Goal: Task Accomplishment & Management: Manage account settings

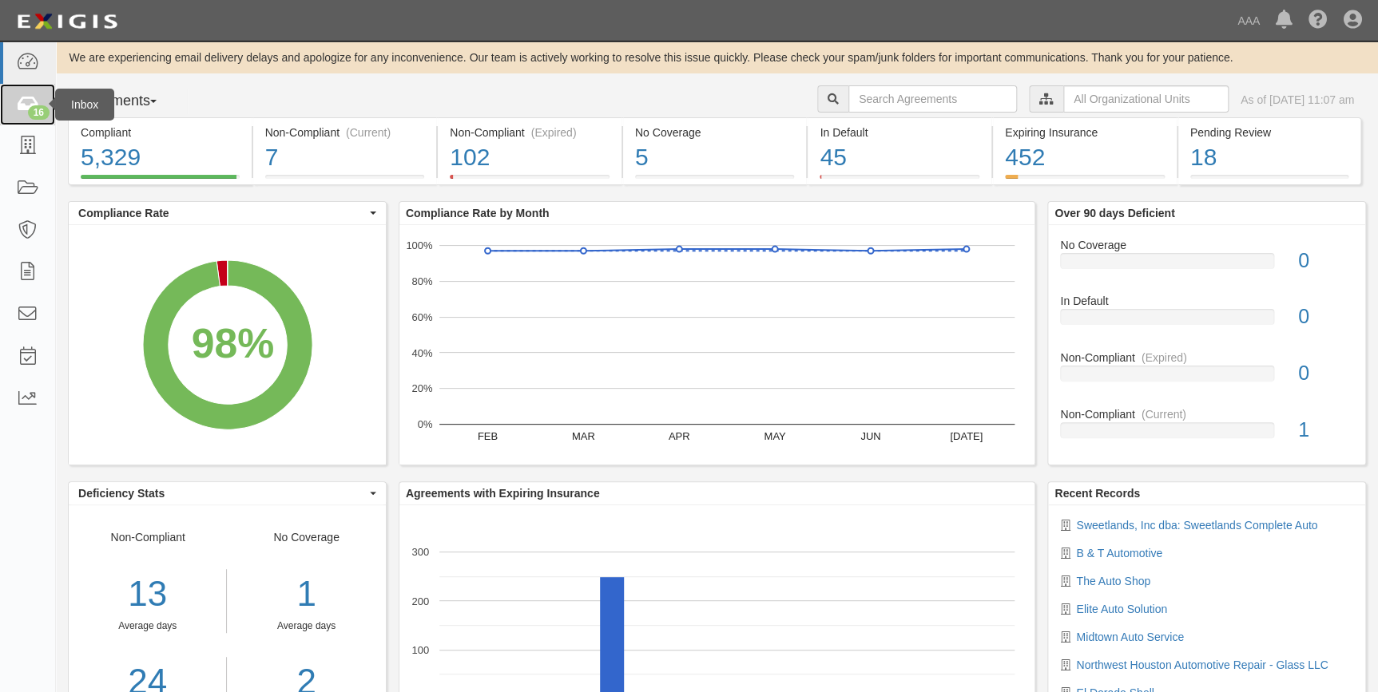
click at [18, 105] on icon at bounding box center [27, 105] width 22 height 18
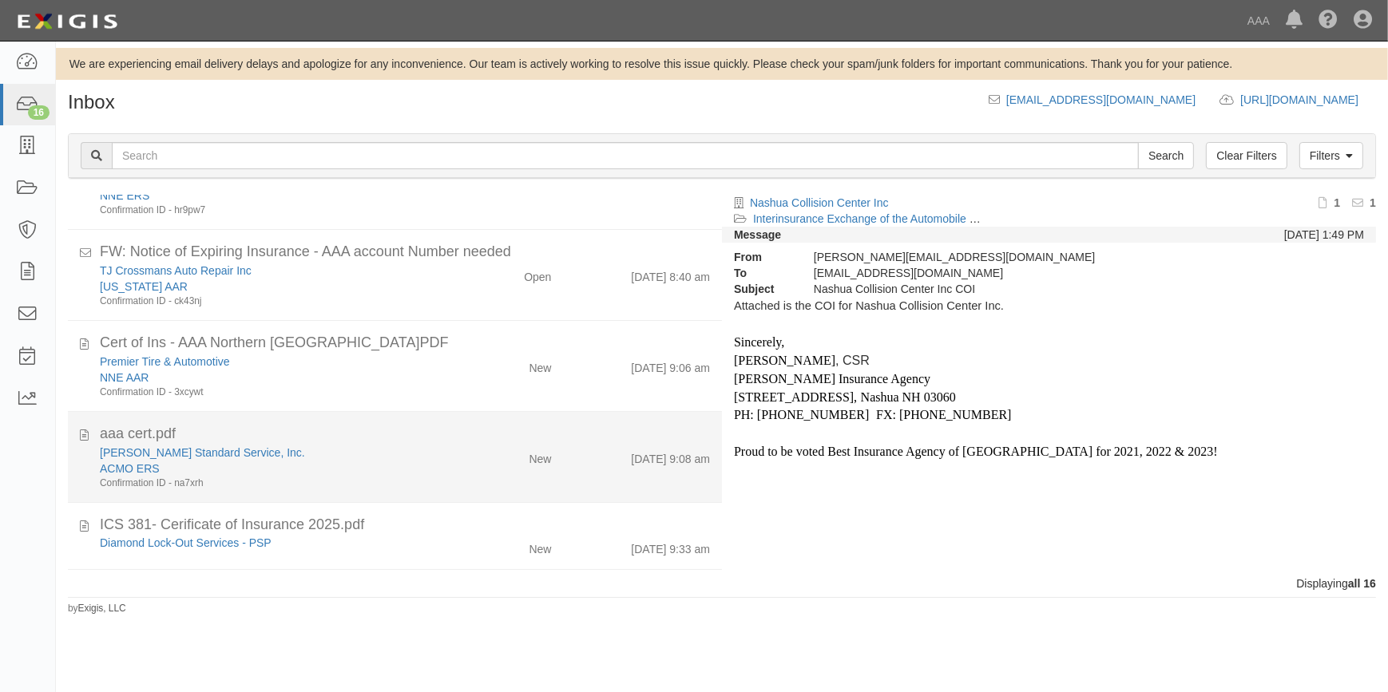
scroll to position [787, 0]
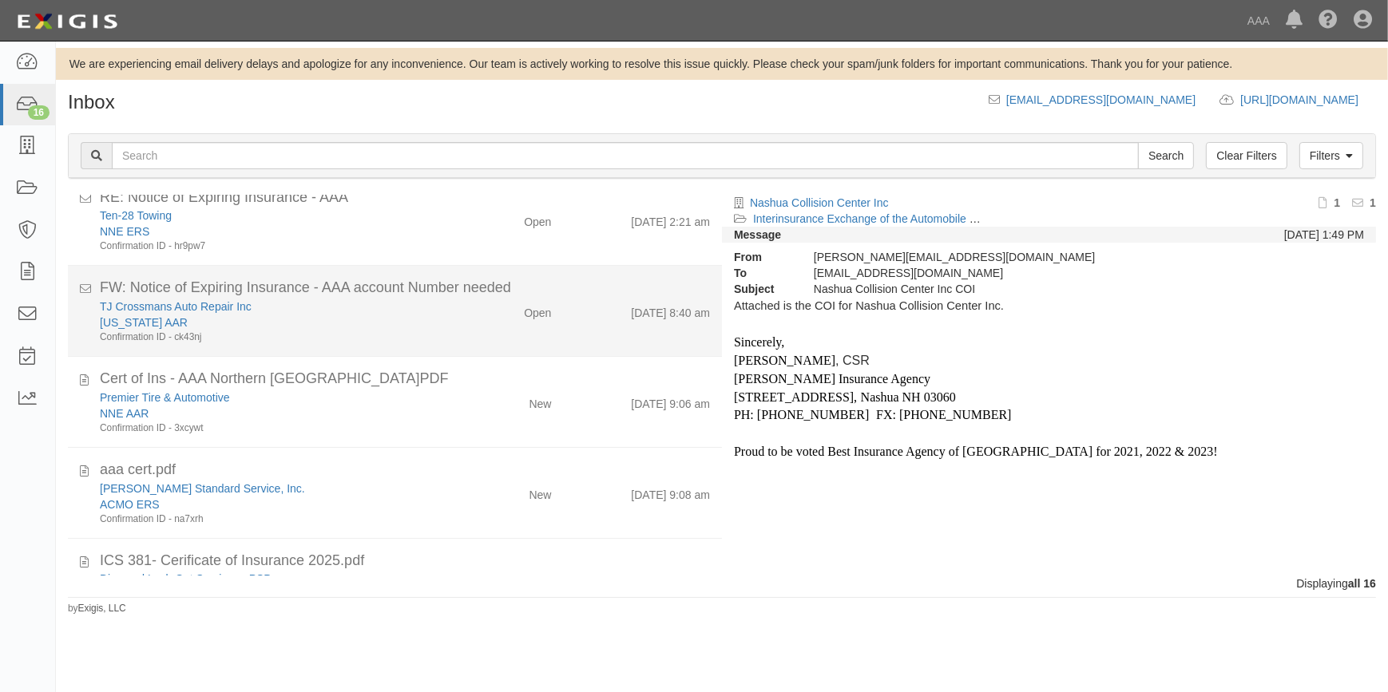
click at [344, 299] on div "TJ Crossmans Auto Repair Inc" at bounding box center [273, 307] width 346 height 16
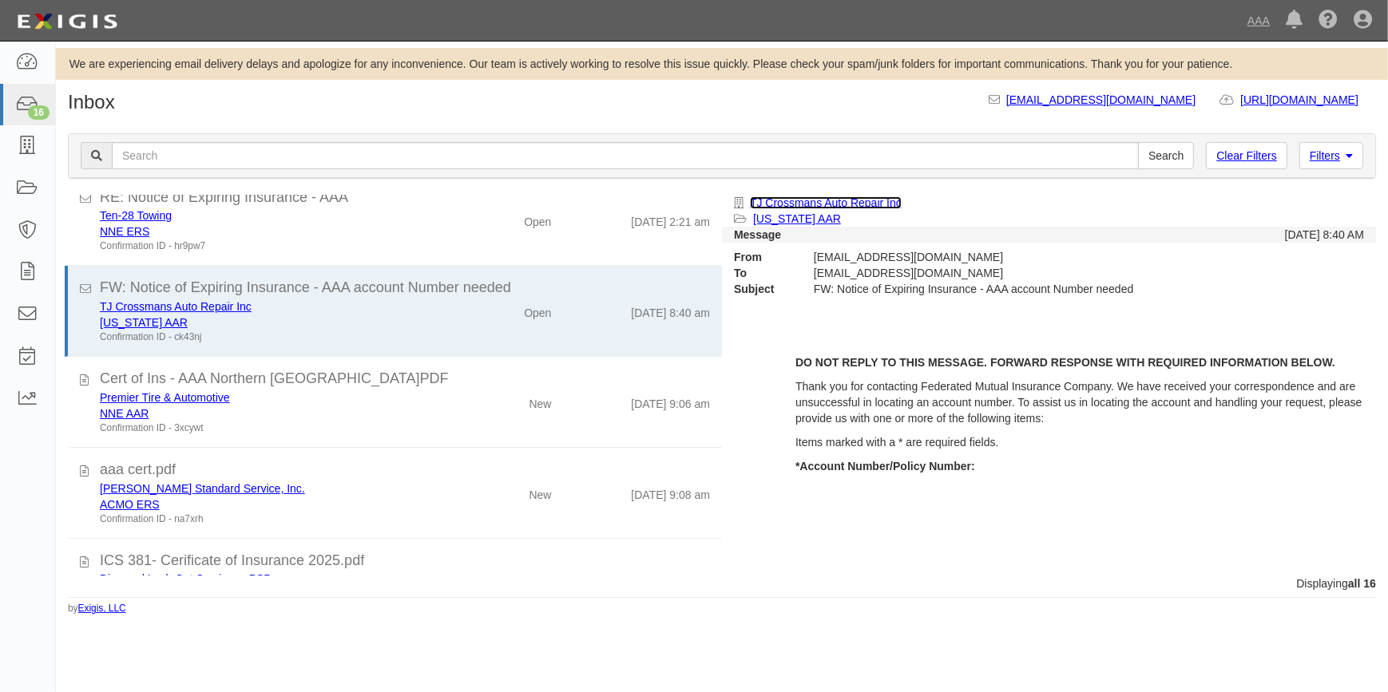
click at [839, 202] on link "TJ Crossmans Auto Repair Inc" at bounding box center [826, 202] width 152 height 13
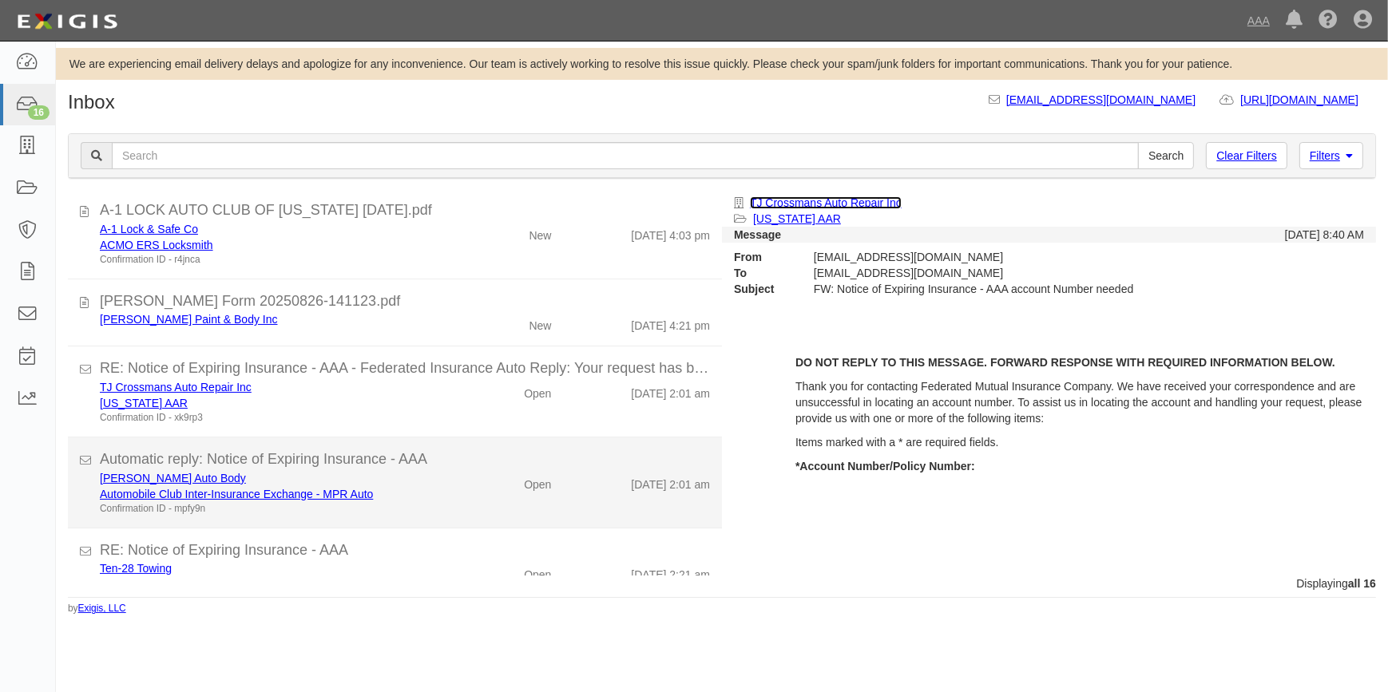
scroll to position [423, 0]
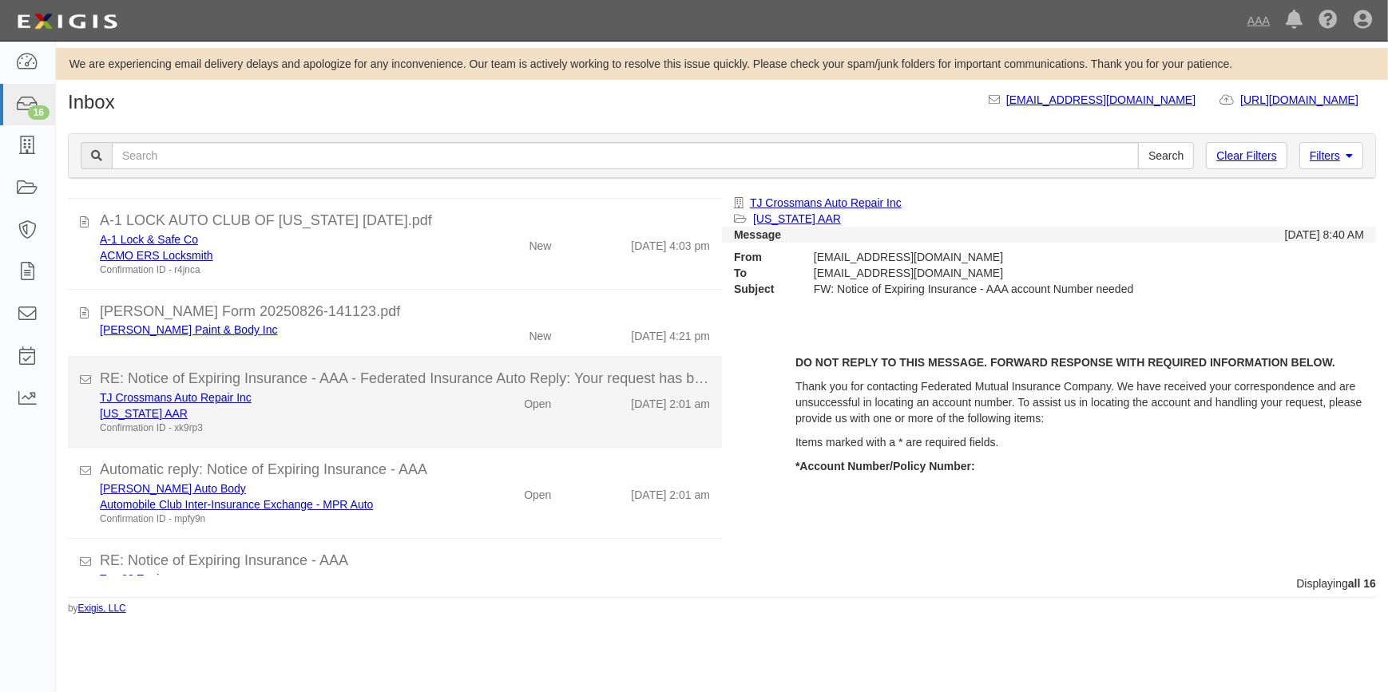
click at [370, 397] on div "TJ Crossmans Auto Repair Inc" at bounding box center [273, 398] width 346 height 16
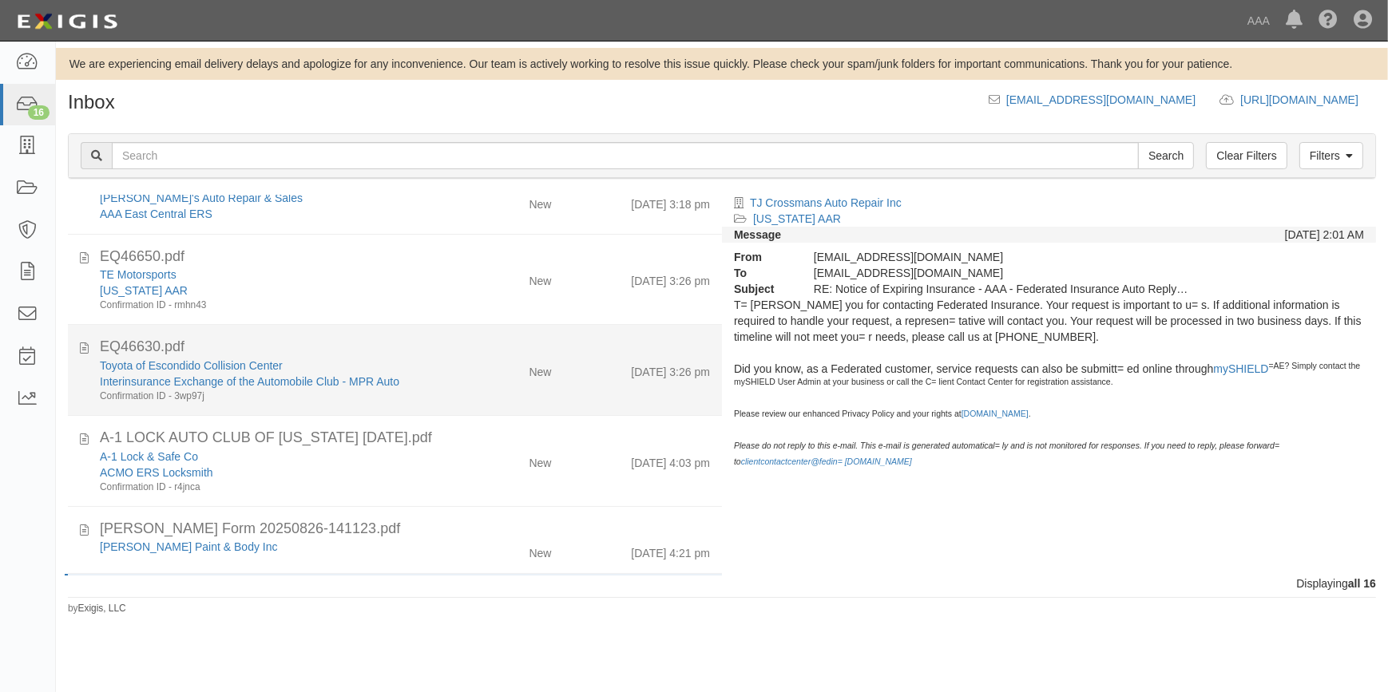
scroll to position [133, 0]
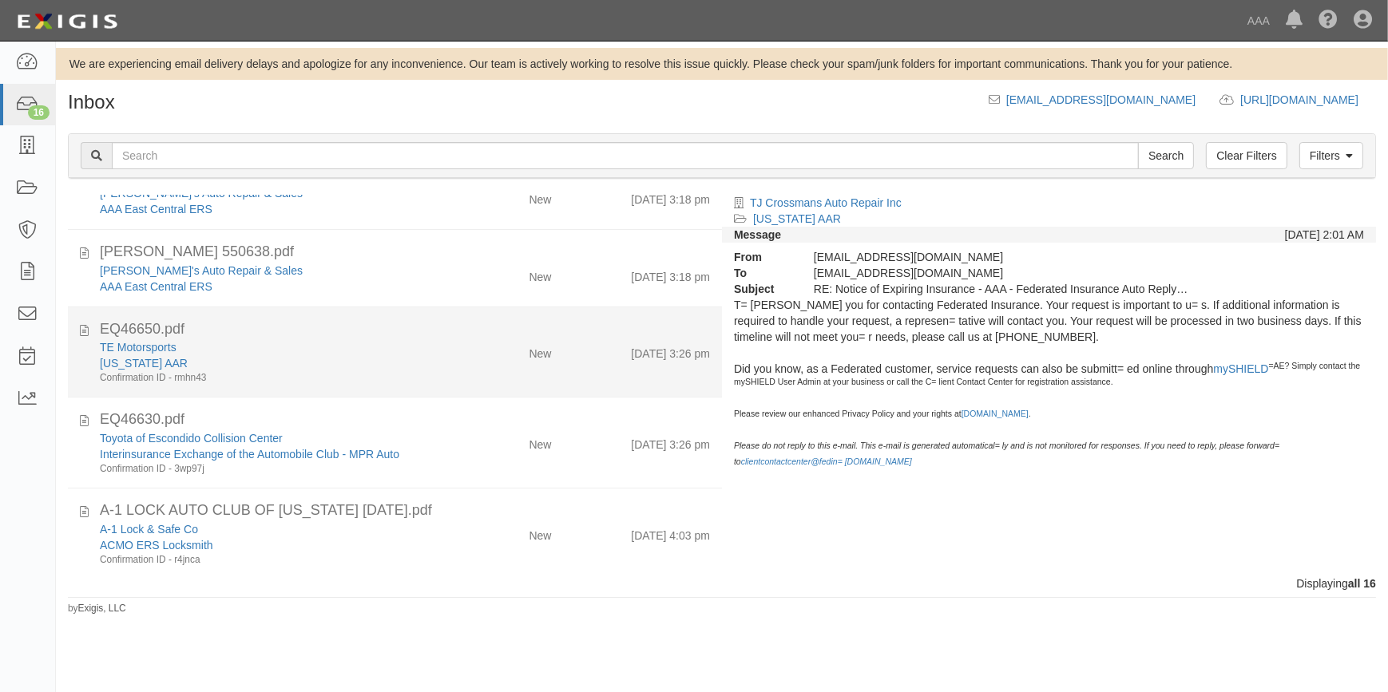
click at [395, 347] on div "TE Motorsports" at bounding box center [273, 347] width 346 height 16
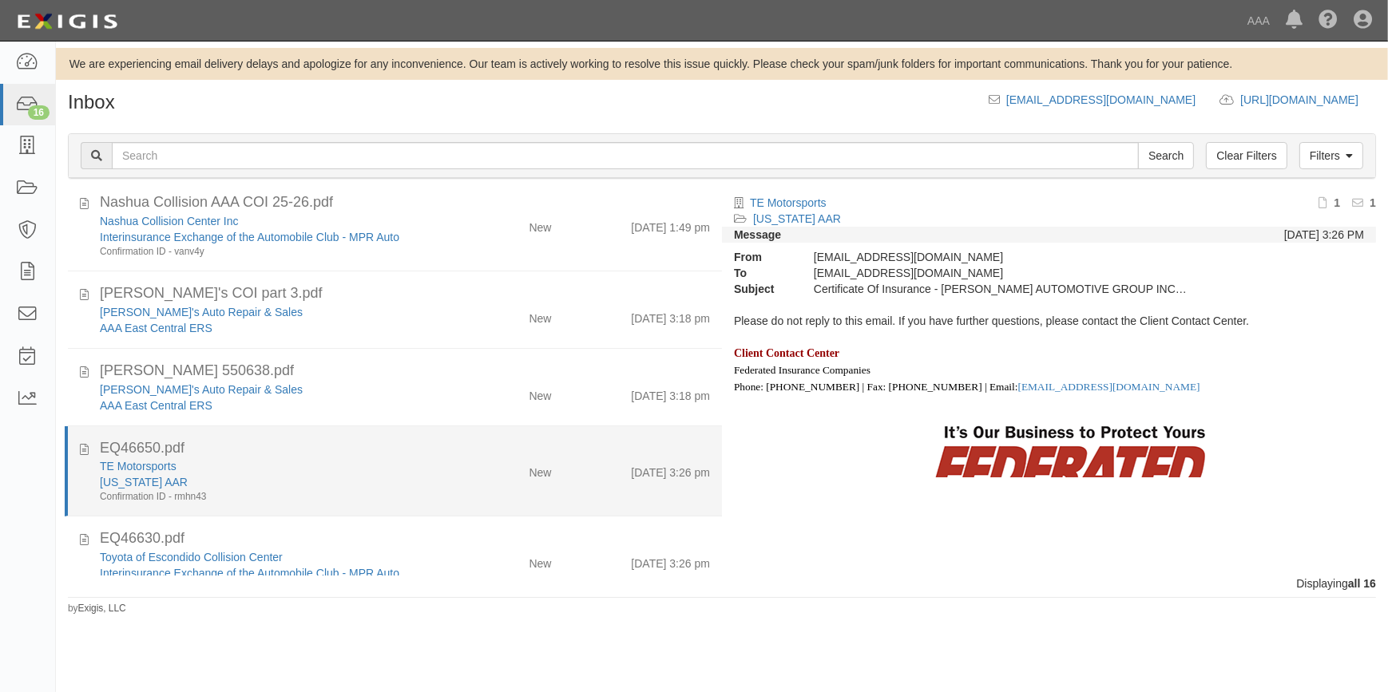
scroll to position [0, 0]
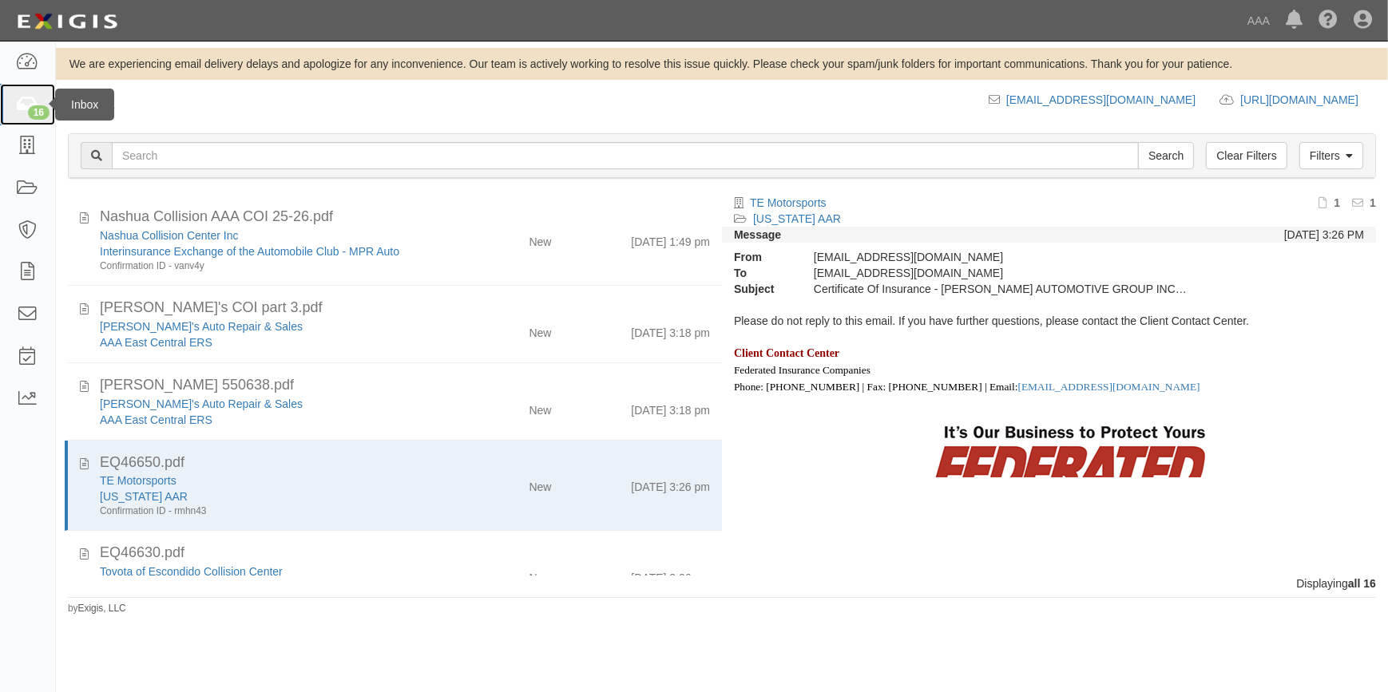
click at [37, 105] on div "16" at bounding box center [39, 112] width 22 height 14
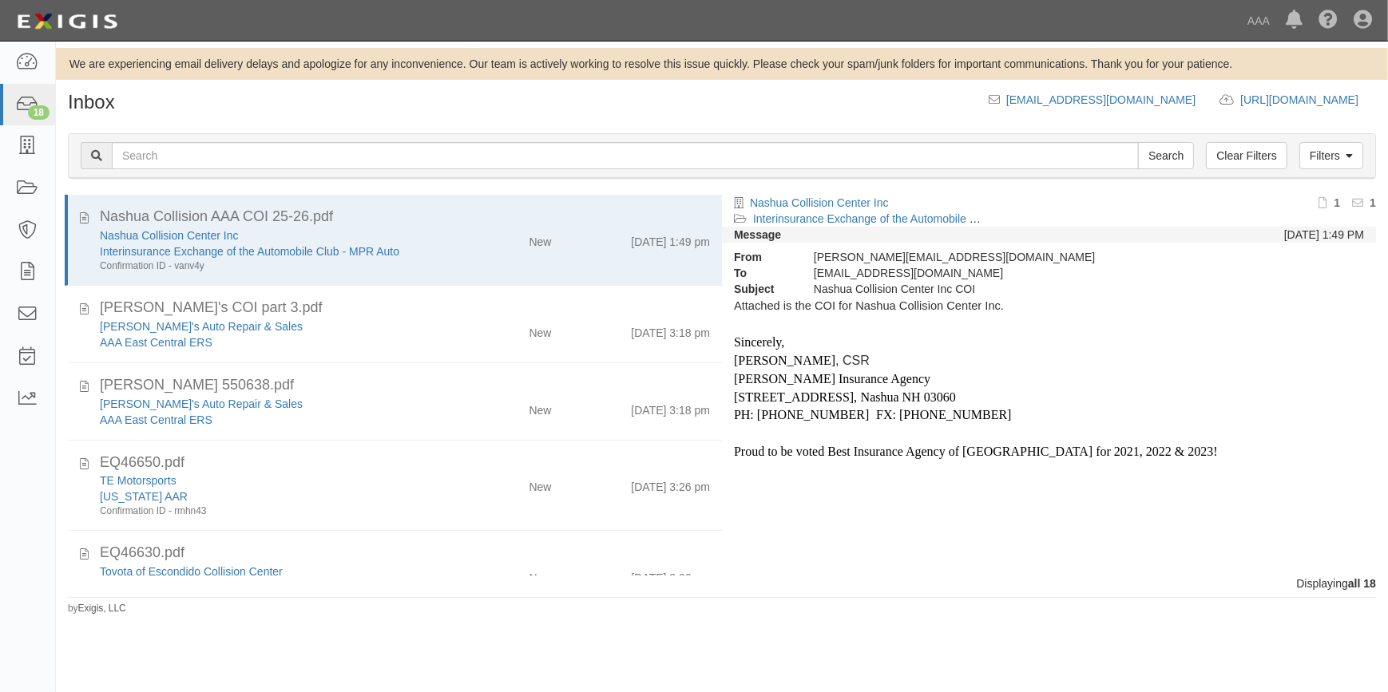
scroll to position [1172, 0]
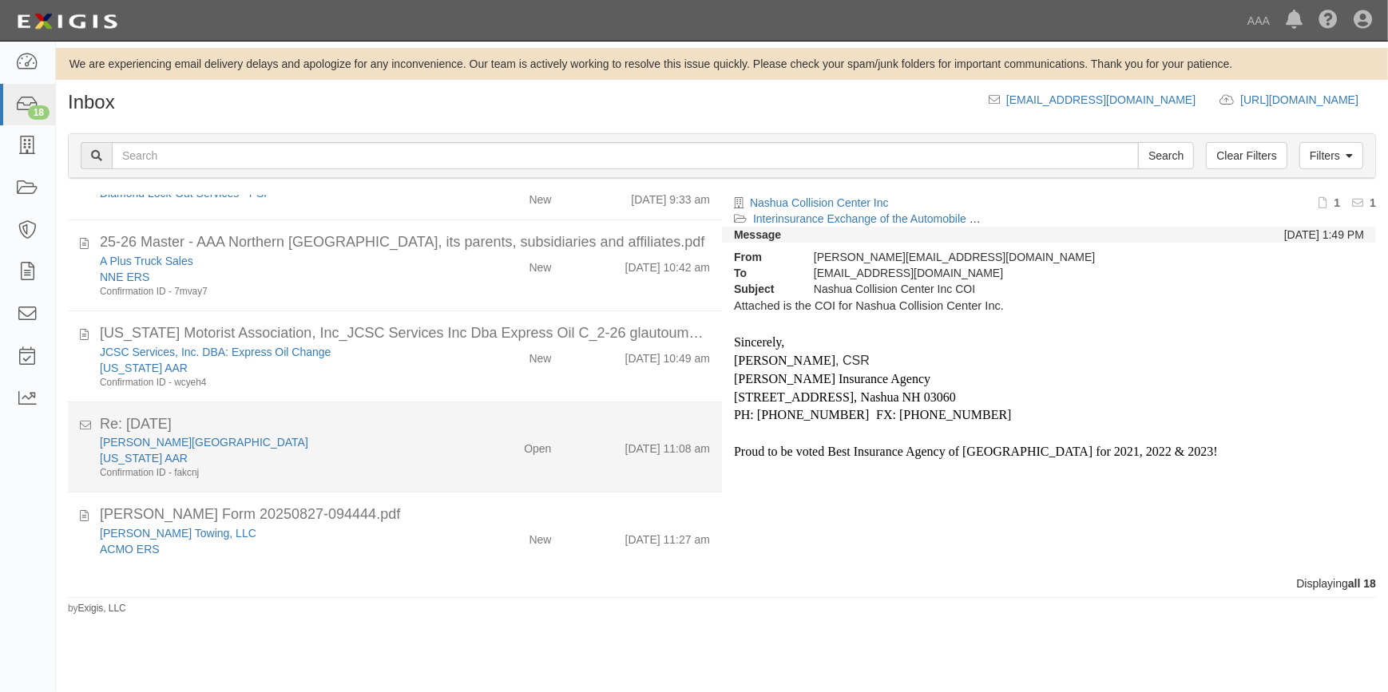
click at [388, 445] on div "Velasco Auto Care Center" at bounding box center [273, 442] width 346 height 16
